Goal: Transaction & Acquisition: Purchase product/service

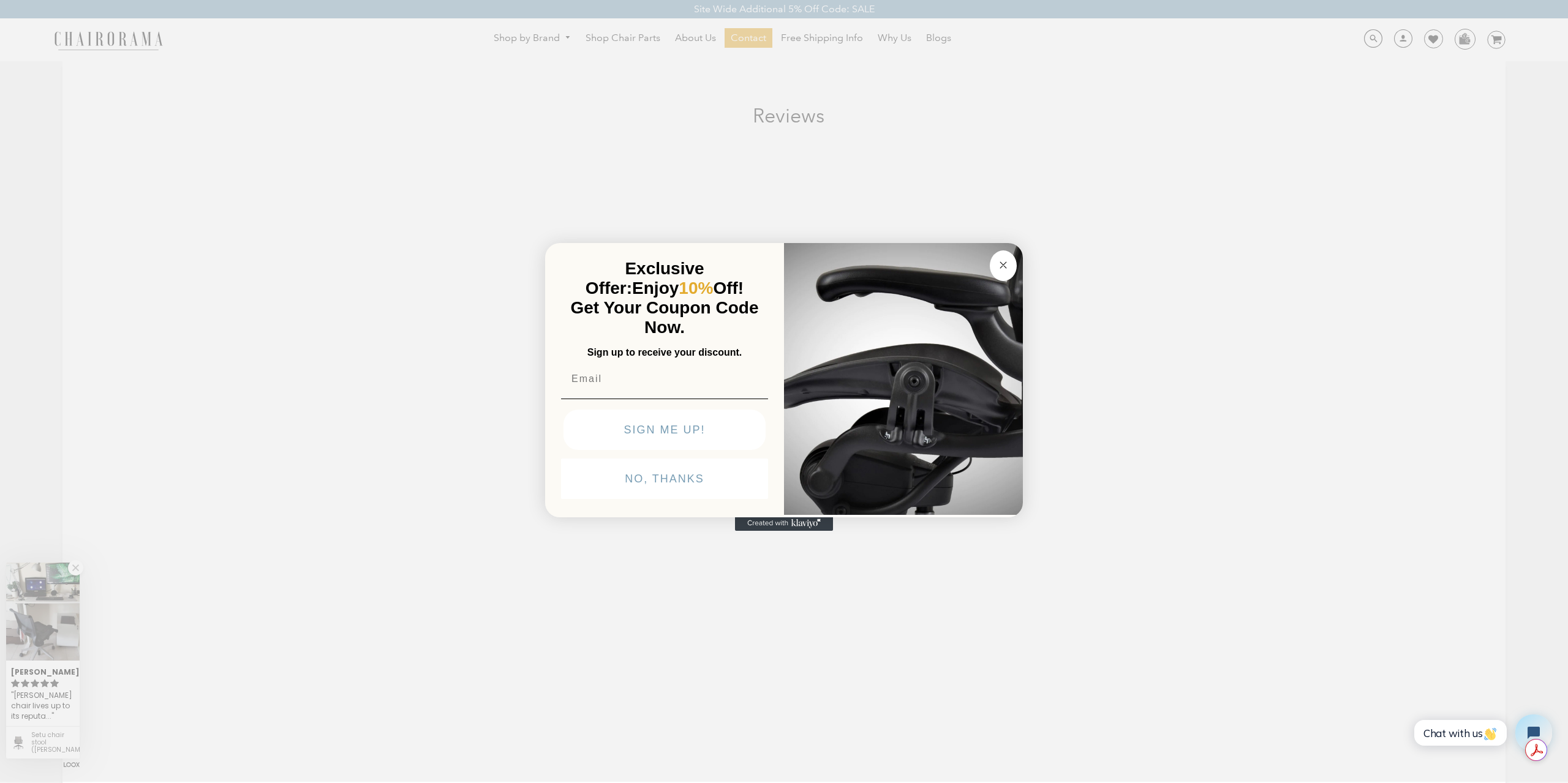
click at [640, 387] on input "Email" at bounding box center [664, 379] width 207 height 24
type input "daniel.tds332@gmail.com"
click at [676, 435] on button "SIGN ME UP!" at bounding box center [664, 430] width 202 height 40
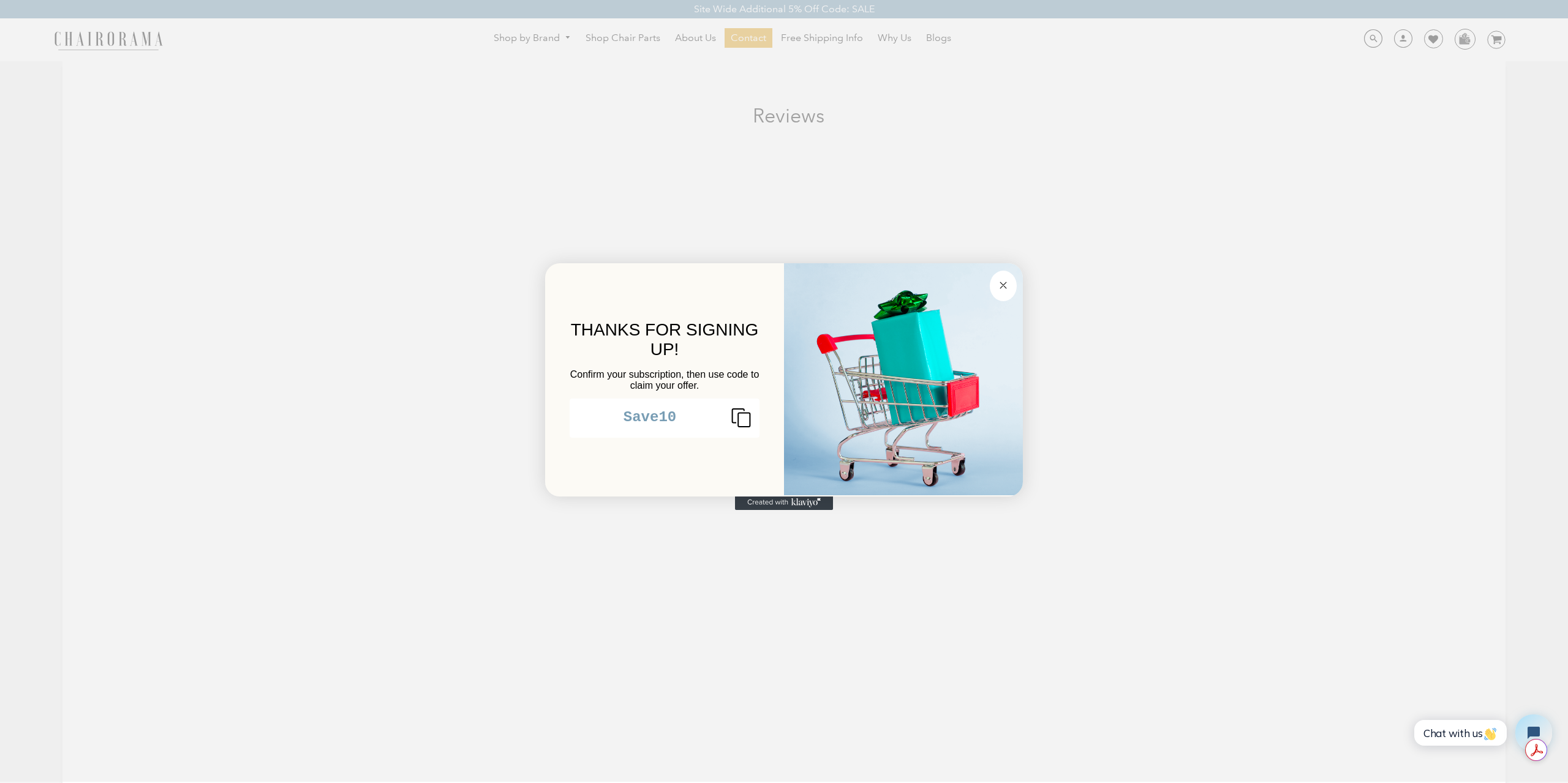
click at [872, 334] on img "POPUP Form" at bounding box center [903, 377] width 239 height 233
click at [748, 426] on icon "Copy coupon code" at bounding box center [736, 418] width 29 height 20
click at [1004, 286] on circle "Close dialog" at bounding box center [1003, 285] width 14 height 14
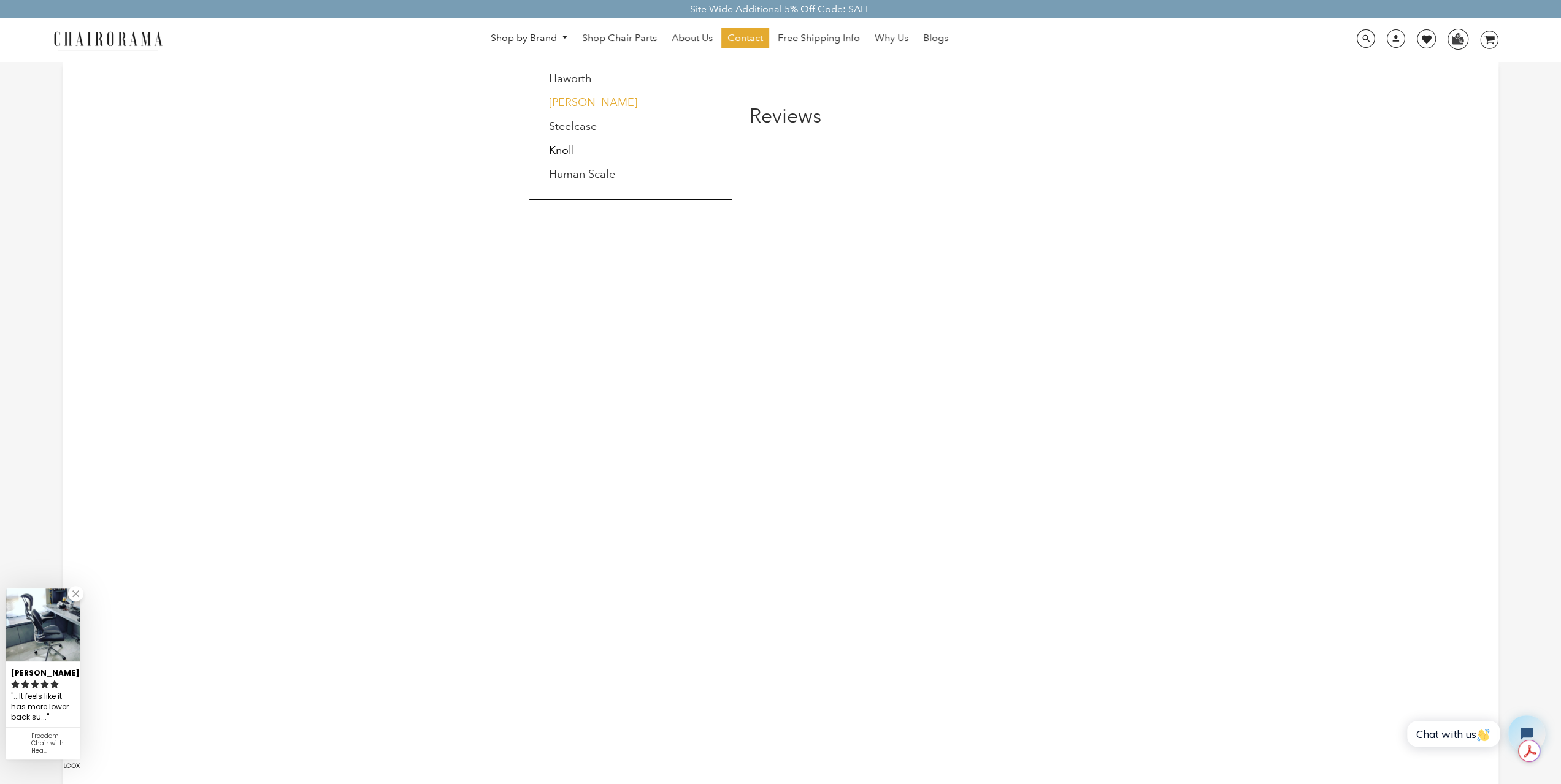
click at [574, 100] on link "[PERSON_NAME]" at bounding box center [593, 102] width 88 height 13
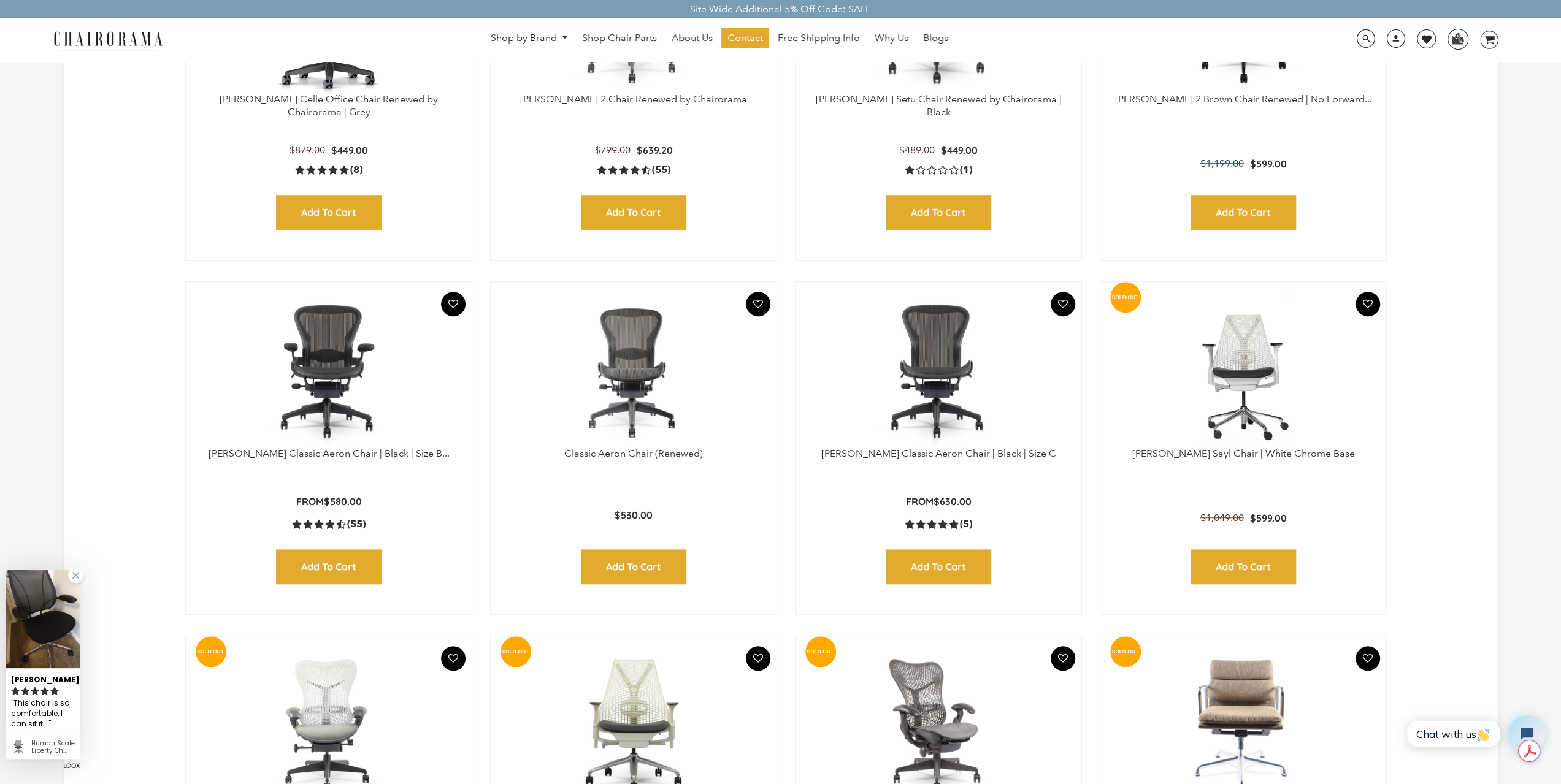
scroll to position [736, 0]
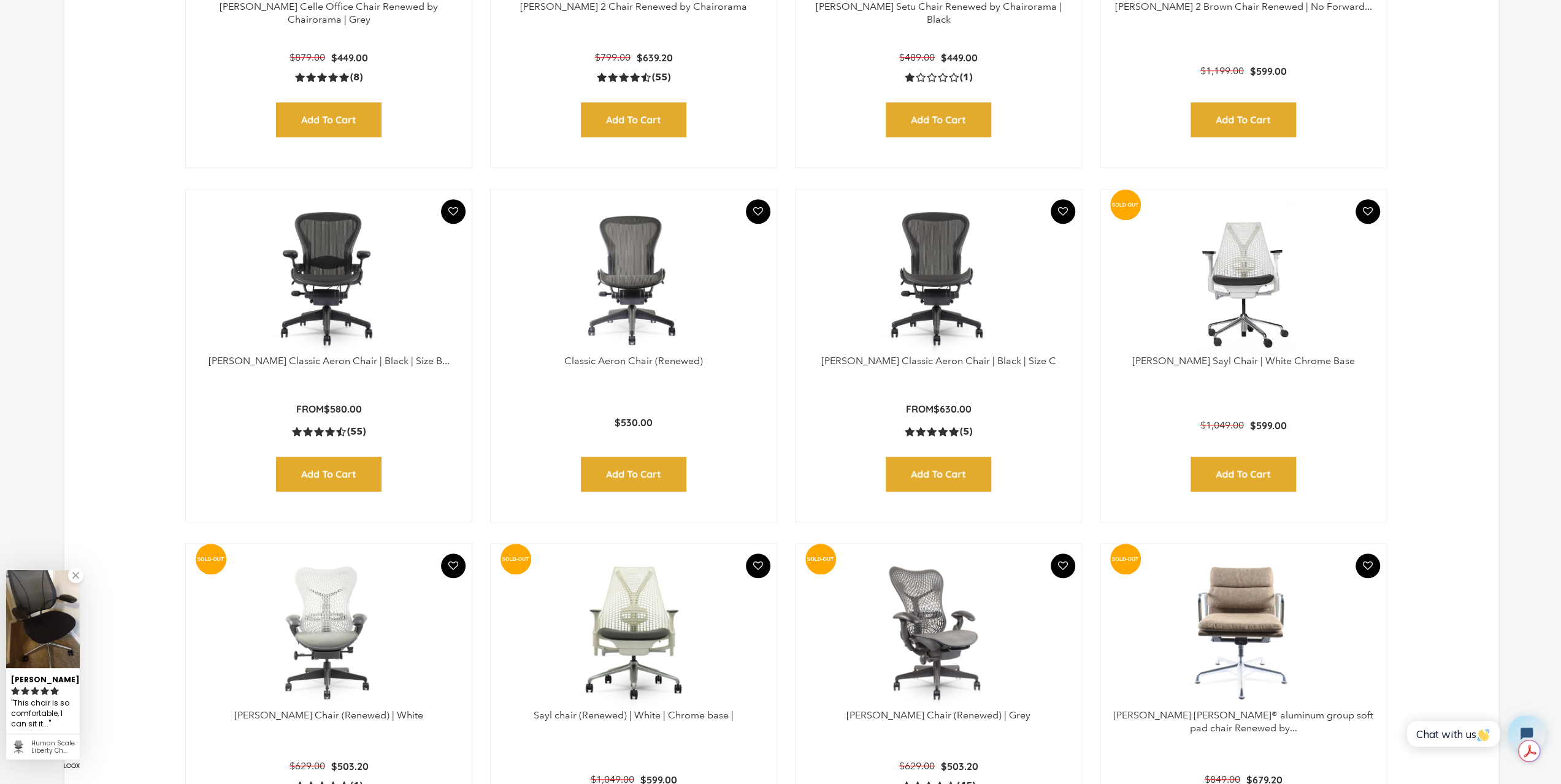
click at [332, 308] on img at bounding box center [329, 278] width 261 height 153
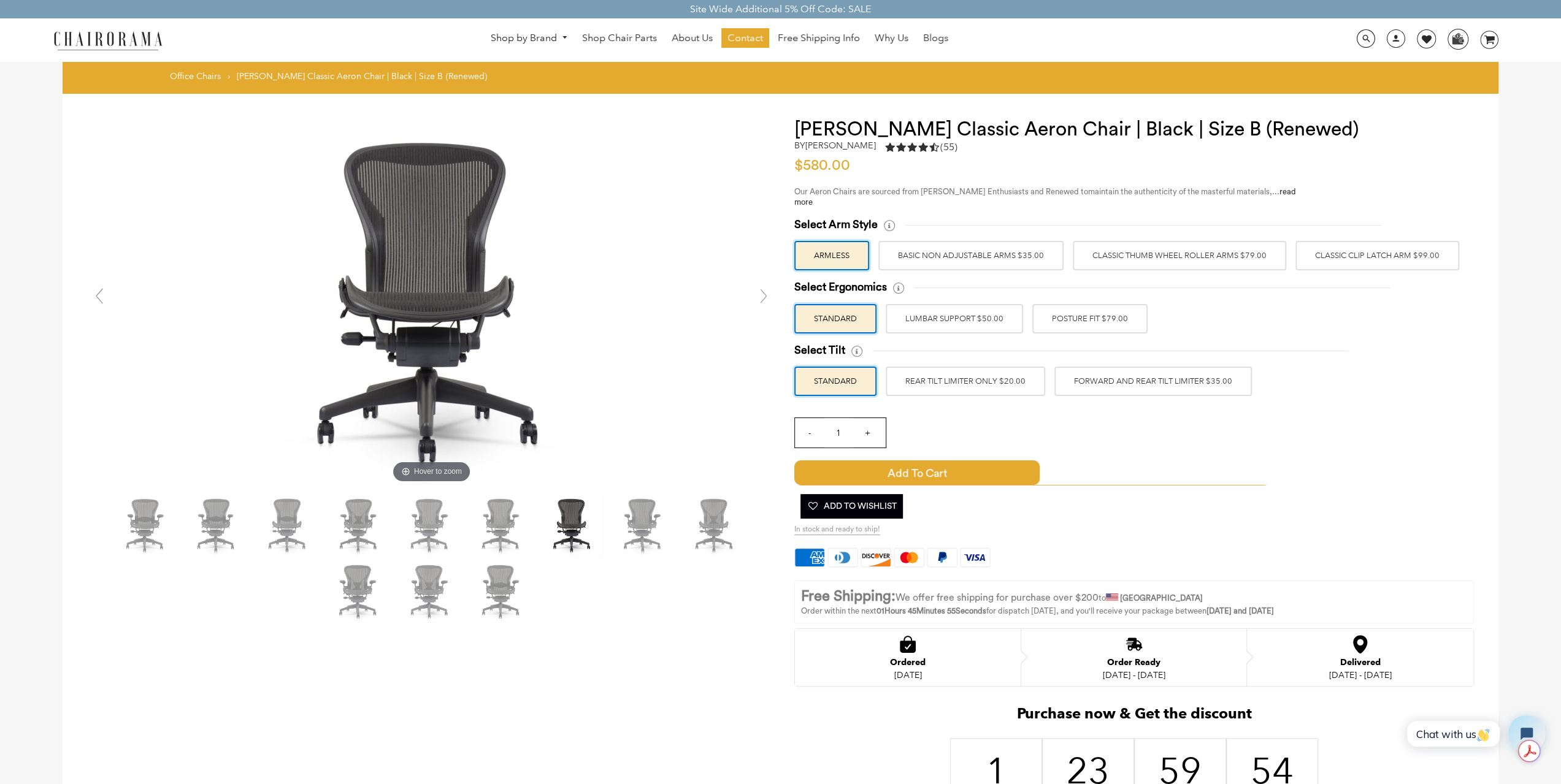
click at [1064, 323] on label "POSTURE FIT $79.00" at bounding box center [1090, 319] width 115 height 29
click at [0, 0] on input "POSTURE FIT $79.00" at bounding box center [0, 0] width 0 height 0
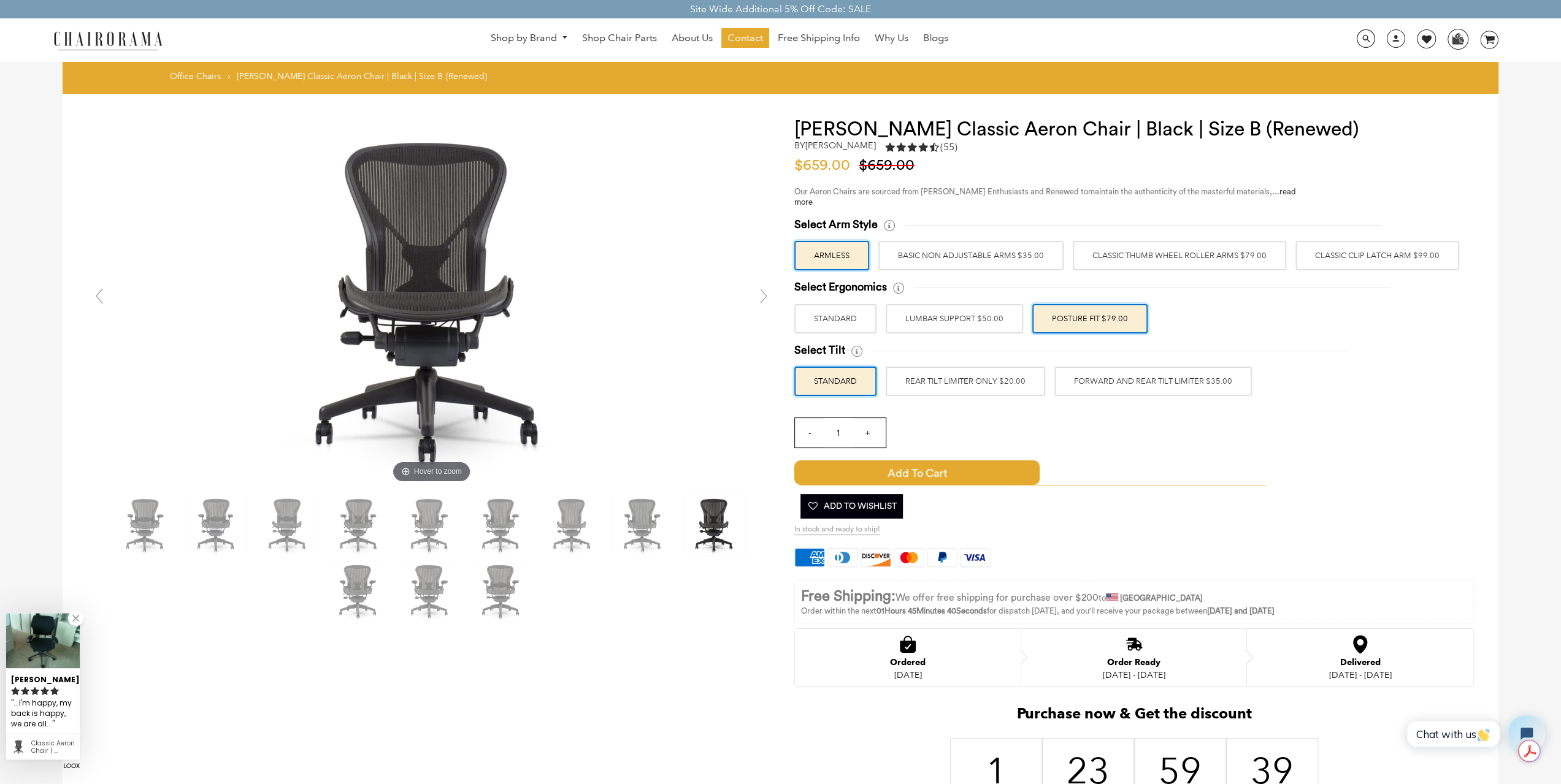
click at [1083, 257] on label "Classic Thumb Wheel Roller Arms $79.00" at bounding box center [1180, 255] width 214 height 29
click at [0, 0] on input "Classic Thumb Wheel Roller Arms $79.00" at bounding box center [0, 0] width 0 height 0
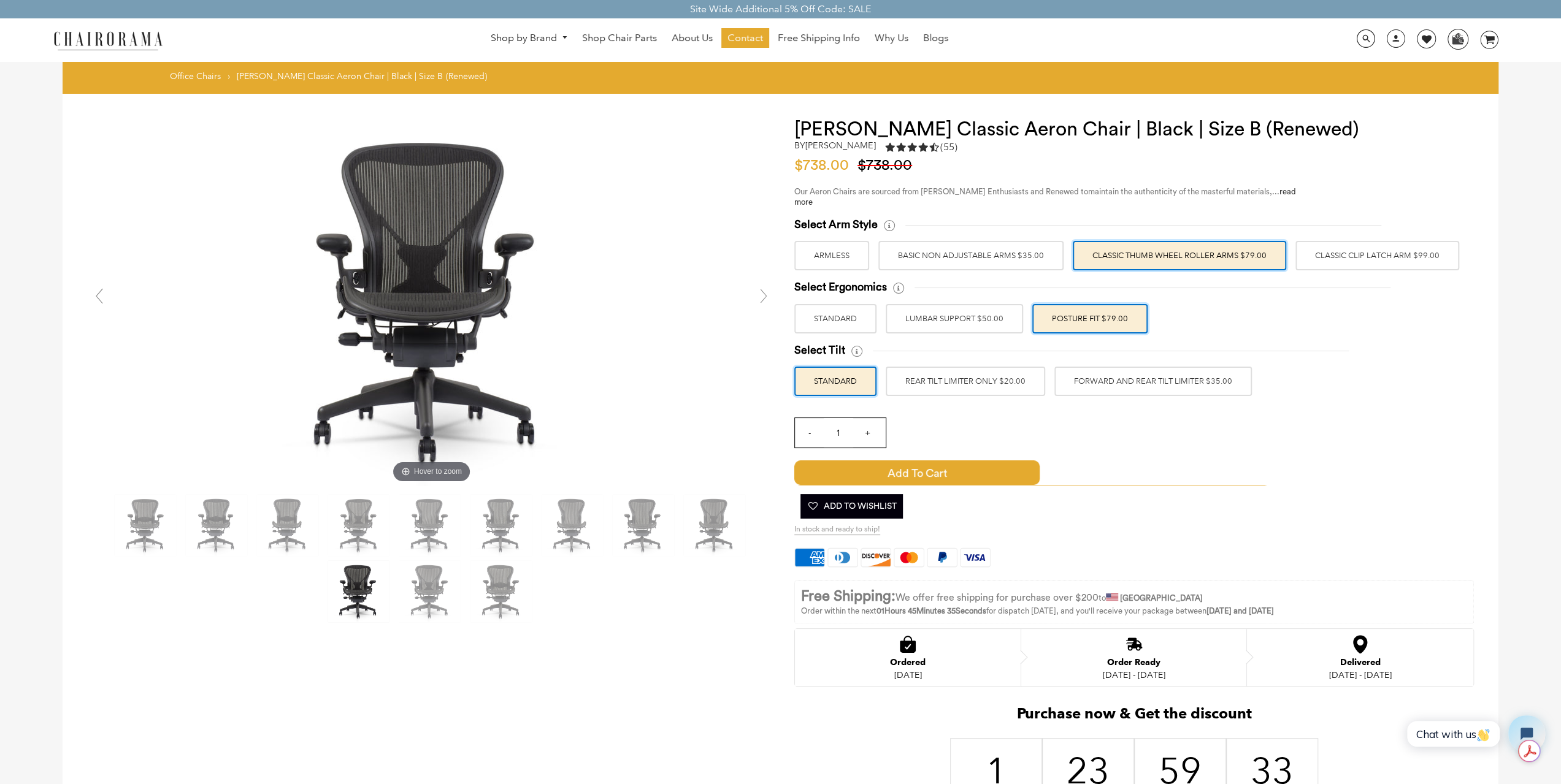
click at [1318, 265] on label "Classic Clip Latch Arm $99.00" at bounding box center [1377, 255] width 164 height 29
click at [0, 0] on input "Classic Clip Latch Arm $99.00" at bounding box center [0, 0] width 0 height 0
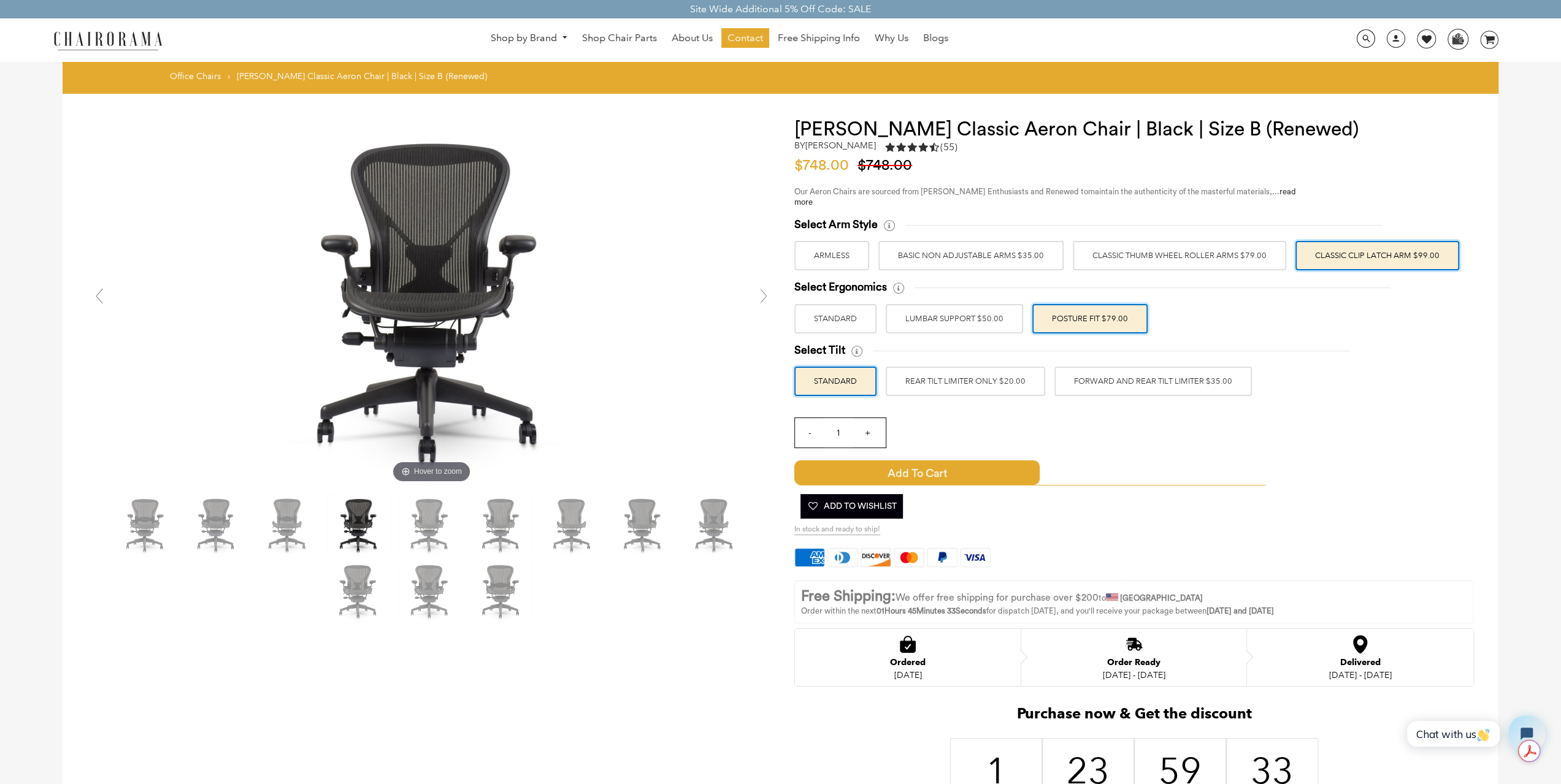
click at [1200, 272] on div "Select Arm Style ARMLESS BASIC NON ADJUSTABLE ARMS $35.00" at bounding box center [1134, 306] width 680 height 178
click at [985, 380] on label "REAR TILT LIMITER ONLY $20.00" at bounding box center [966, 381] width 159 height 29
click at [0, 0] on input "REAR TILT LIMITER ONLY $20.00" at bounding box center [0, 0] width 0 height 0
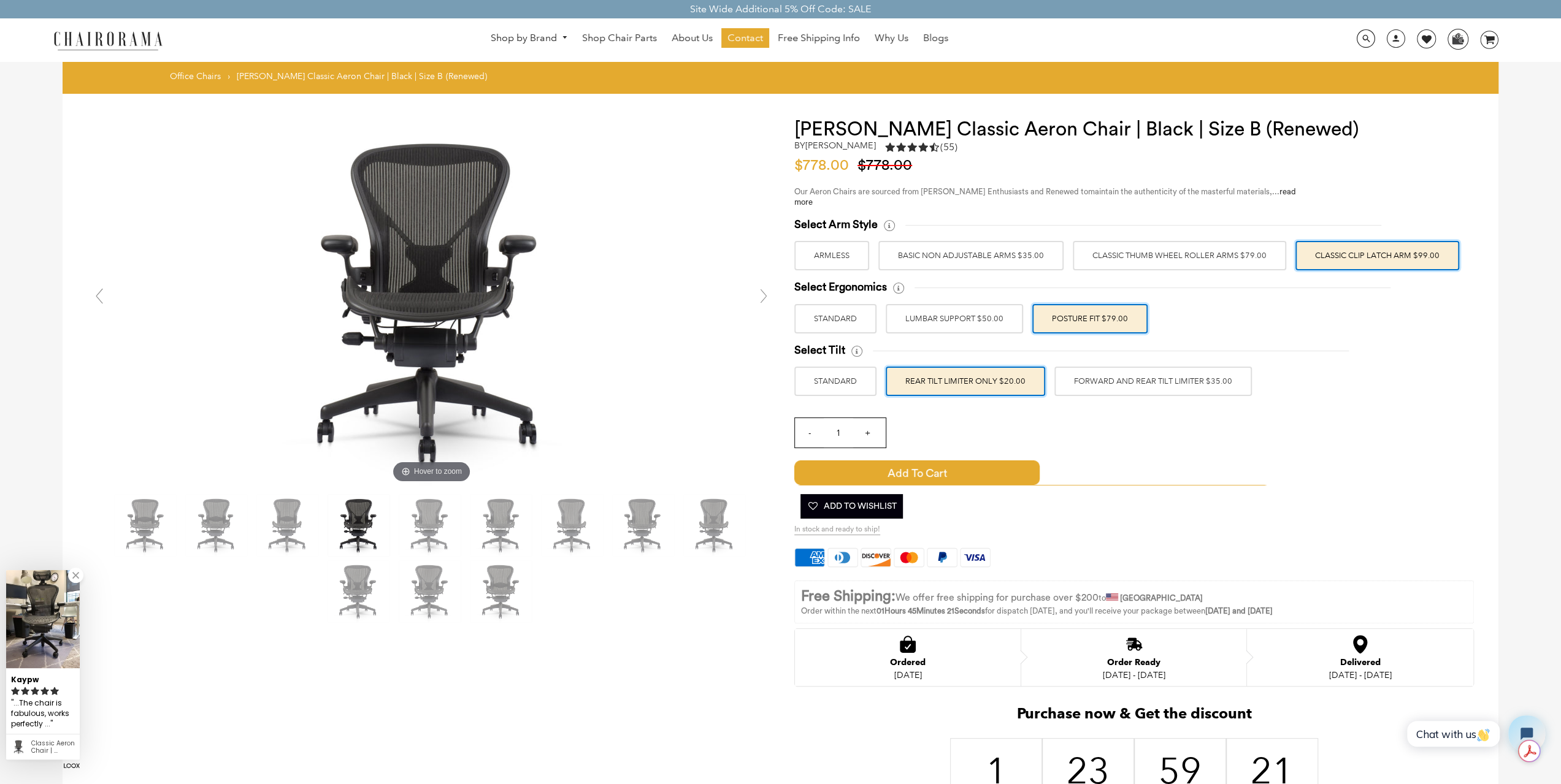
click at [1104, 379] on label "FORWARD AND REAR TILT LIMITER $35.00" at bounding box center [1153, 381] width 198 height 29
click at [0, 0] on input "FORWARD AND REAR TILT LIMITER $35.00" at bounding box center [0, 0] width 0 height 0
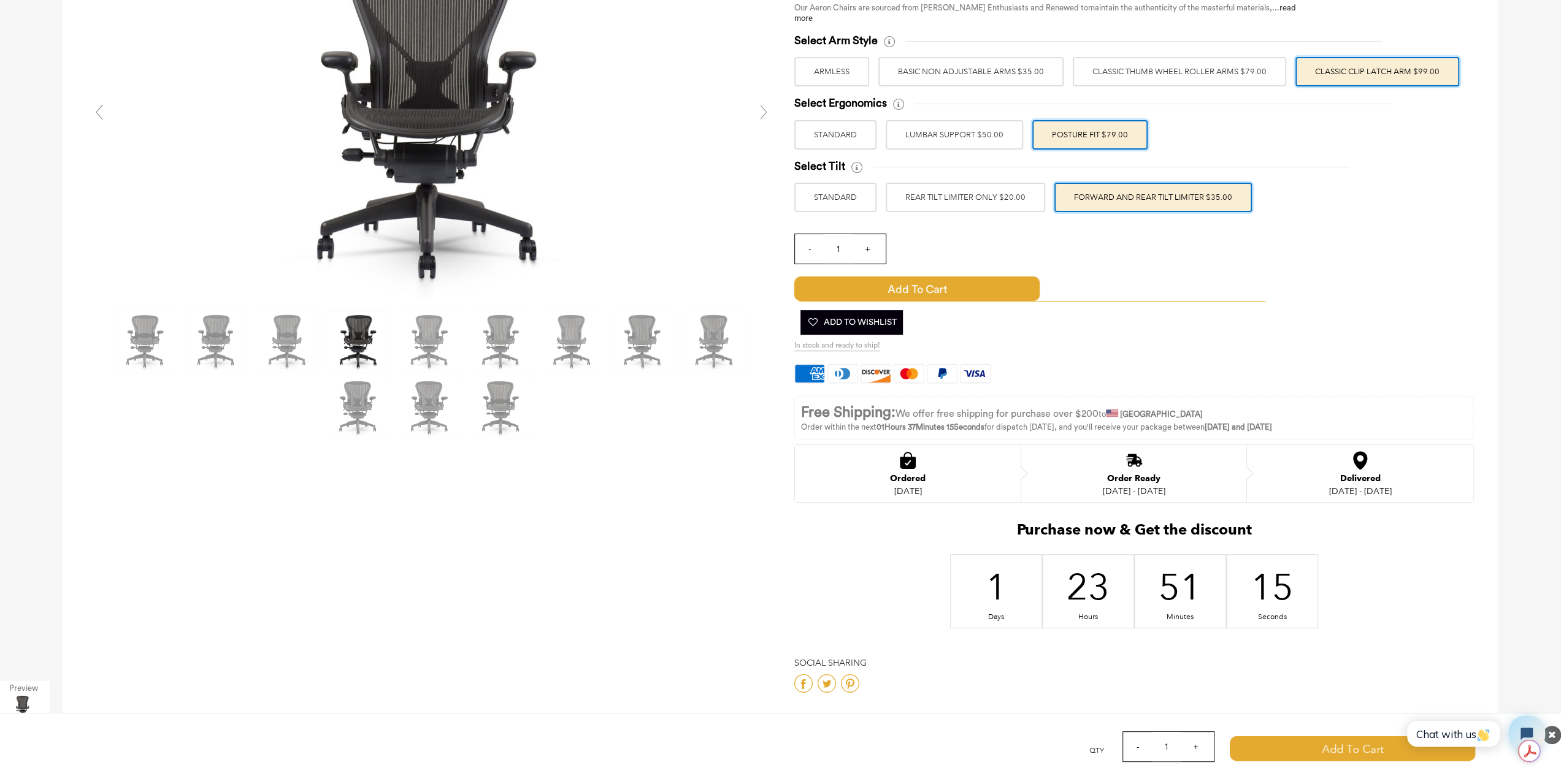
scroll to position [6308, 0]
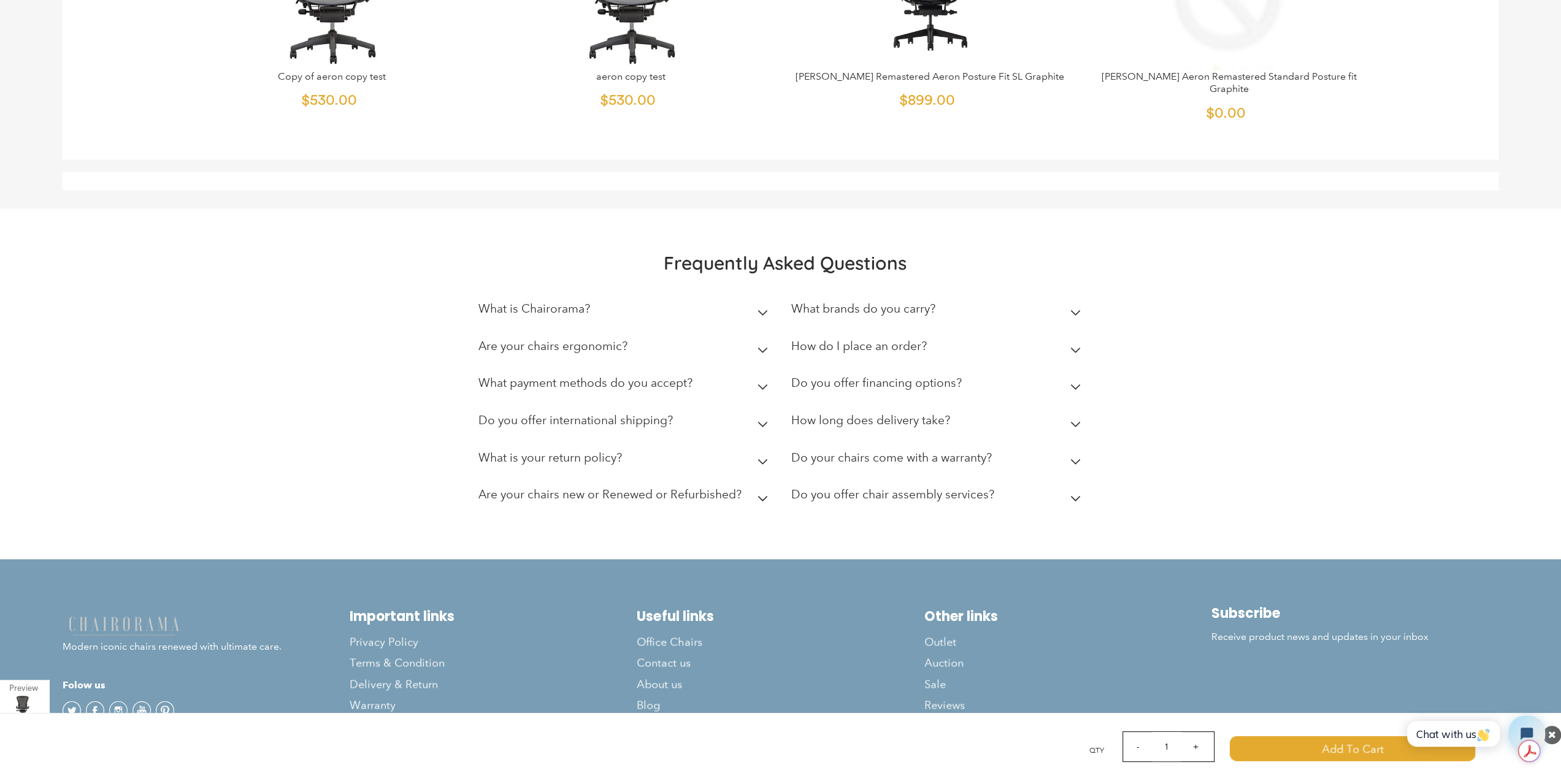
click at [621, 451] on h2 "What is your return policy?" at bounding box center [550, 457] width 143 height 14
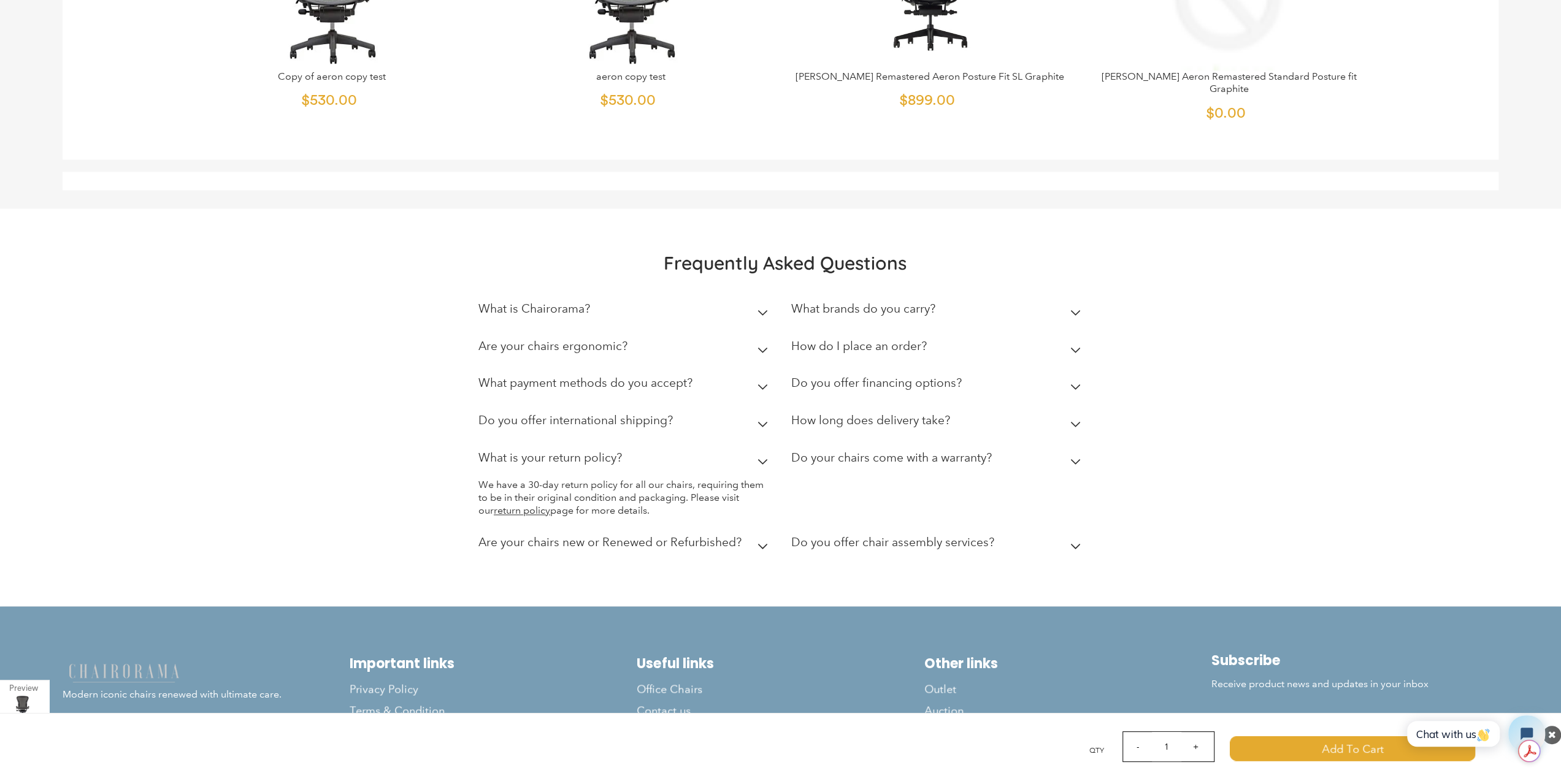
click at [932, 451] on div "Do your chairs come with a warranty?" at bounding box center [891, 461] width 200 height 21
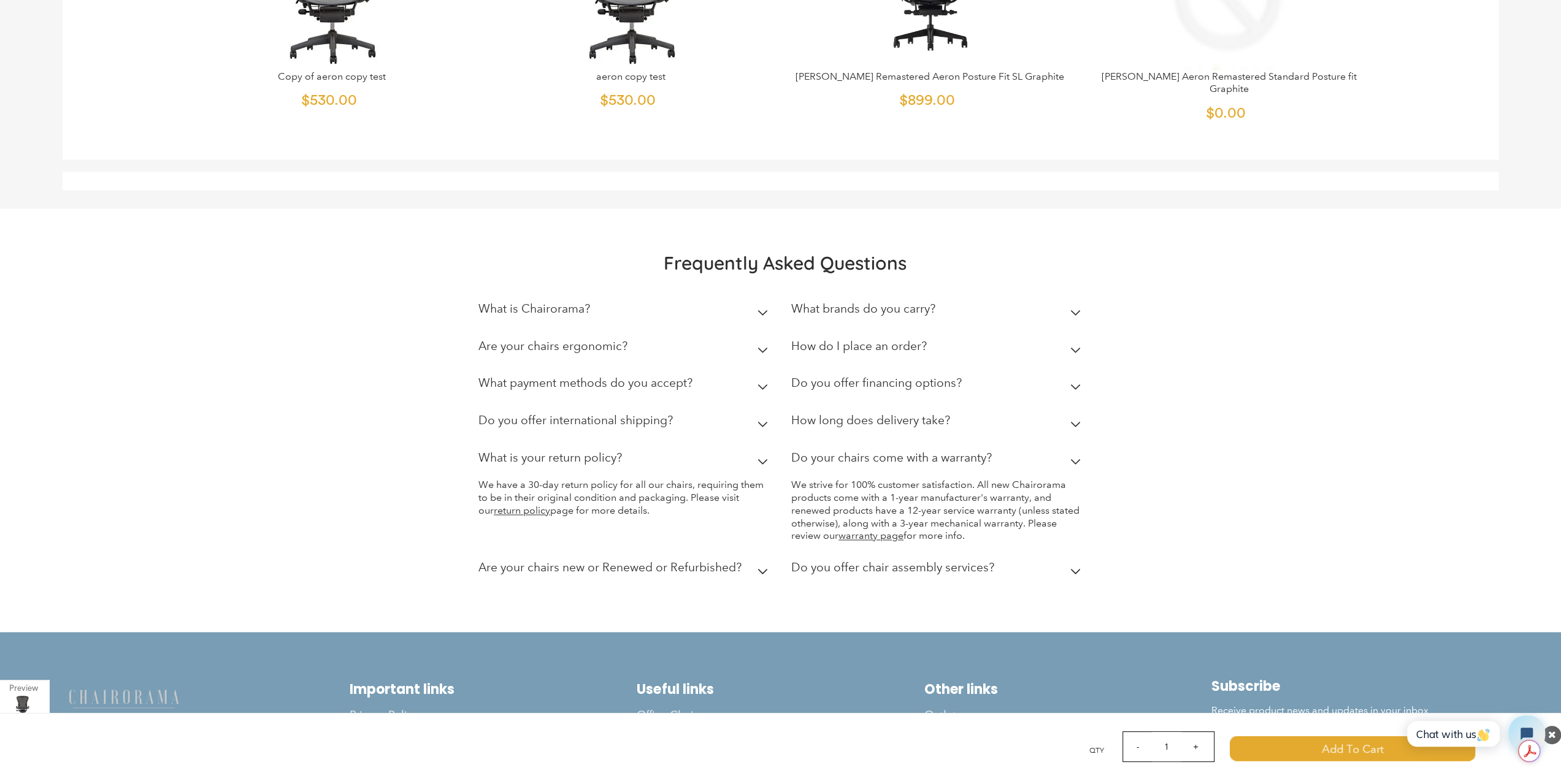
click at [965, 442] on summary "Do your chairs come with a warranty?" at bounding box center [938, 461] width 294 height 37
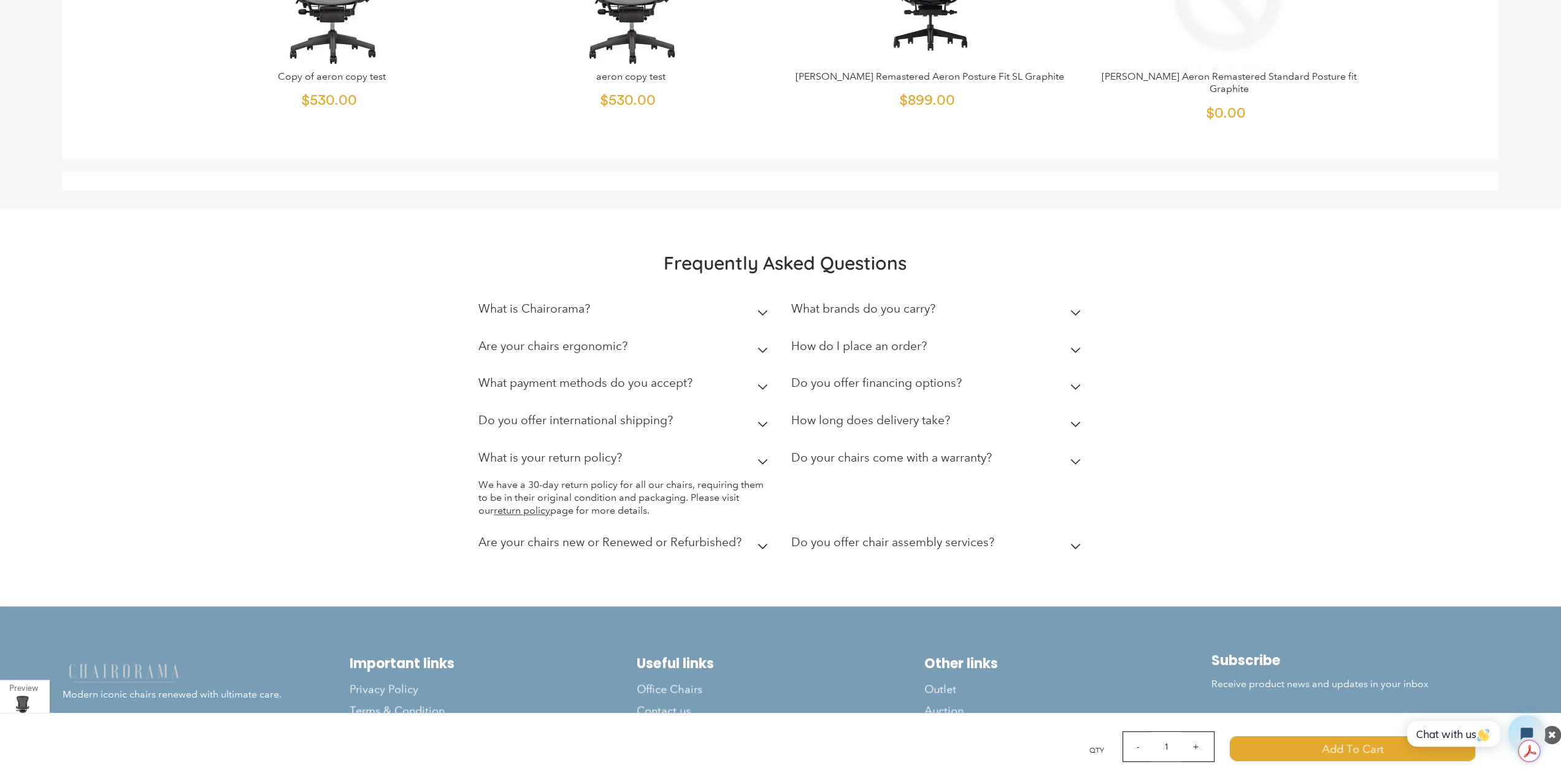
click at [965, 451] on h2 "Do your chairs come with a warranty?" at bounding box center [891, 457] width 200 height 14
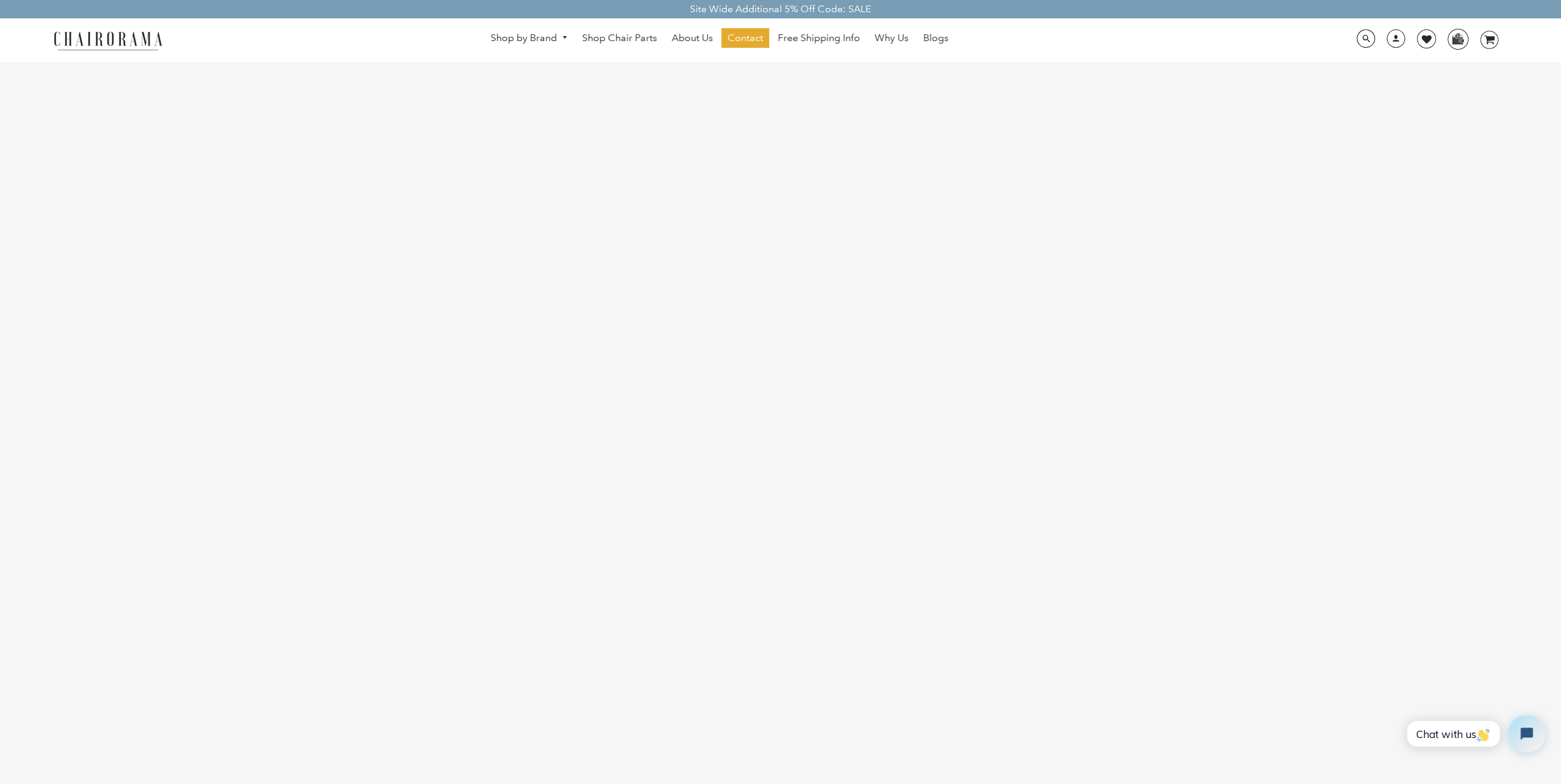
scroll to position [3428, 0]
